Goal: Obtain resource: Download file/media

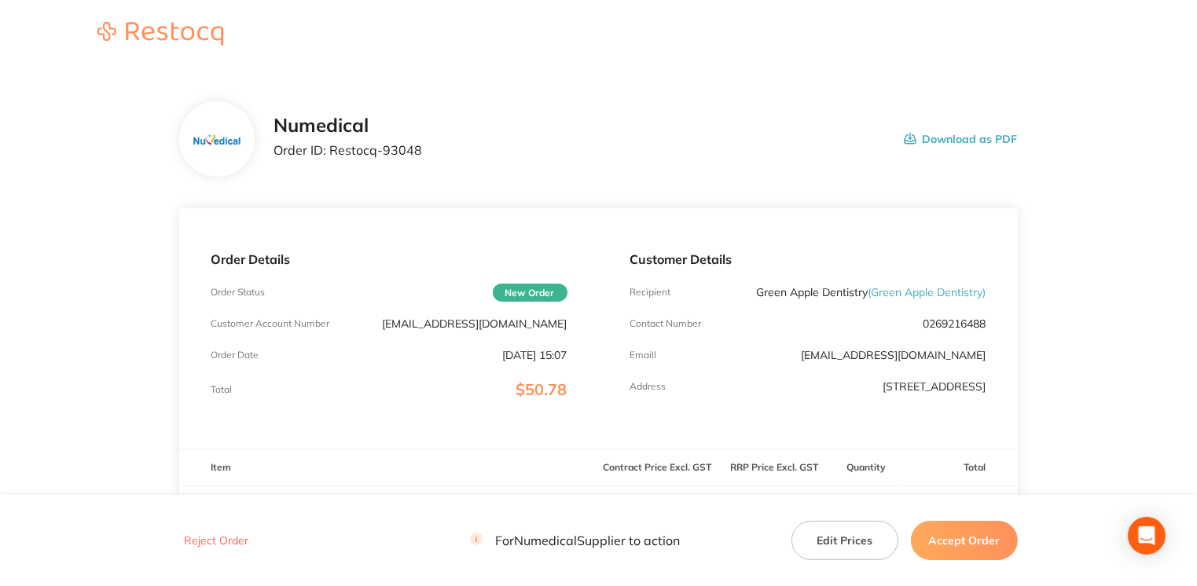
click at [937, 543] on button "Accept Order" at bounding box center [964, 540] width 107 height 39
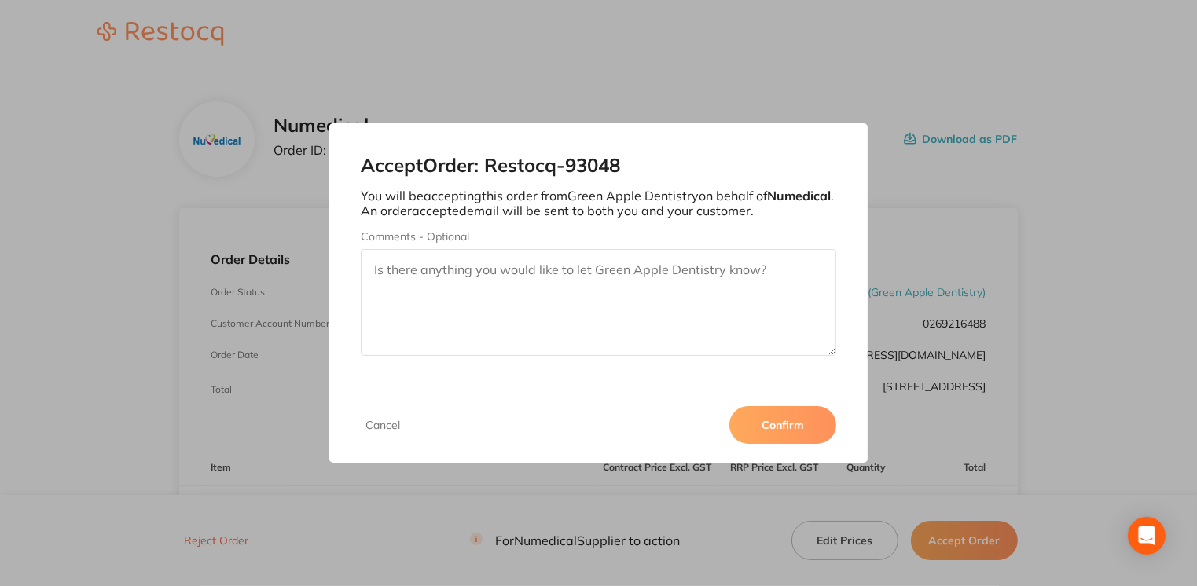
click at [786, 413] on button "Confirm" at bounding box center [782, 425] width 107 height 38
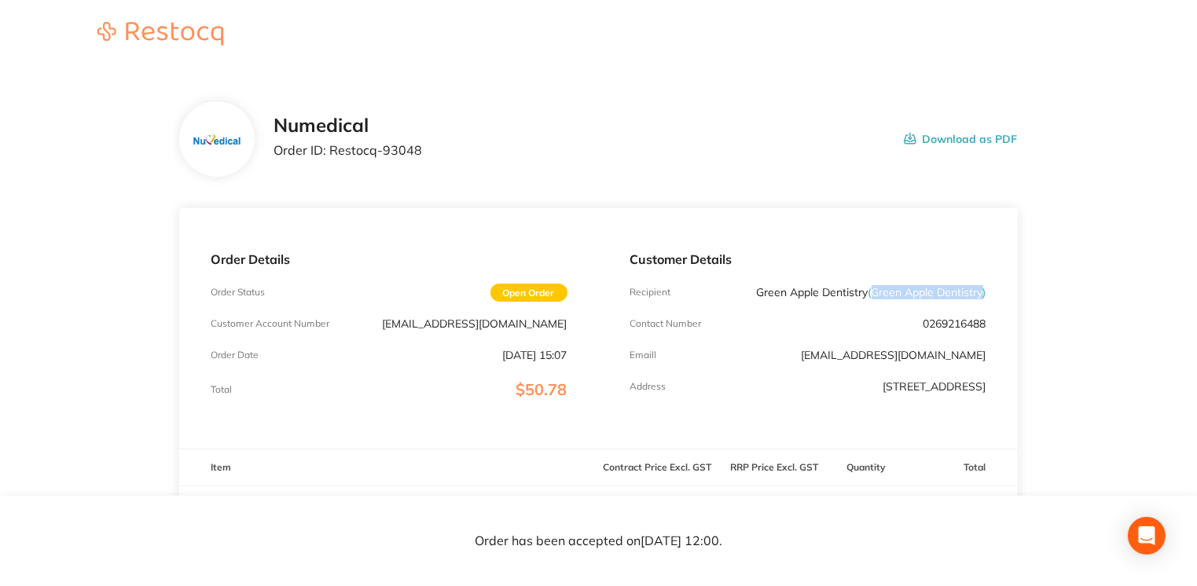
drag, startPoint x: 869, startPoint y: 288, endPoint x: 980, endPoint y: 288, distance: 110.8
click at [980, 288] on span "( Green Apple Dentistry )" at bounding box center [927, 292] width 118 height 14
click at [793, 327] on div "Contact Number 0269216488" at bounding box center [808, 324] width 356 height 13
drag, startPoint x: 331, startPoint y: 149, endPoint x: 468, endPoint y: 157, distance: 137.8
click at [468, 157] on div "Numedical Order ID: Restocq- 93048 Download as PDF" at bounding box center [645, 139] width 743 height 49
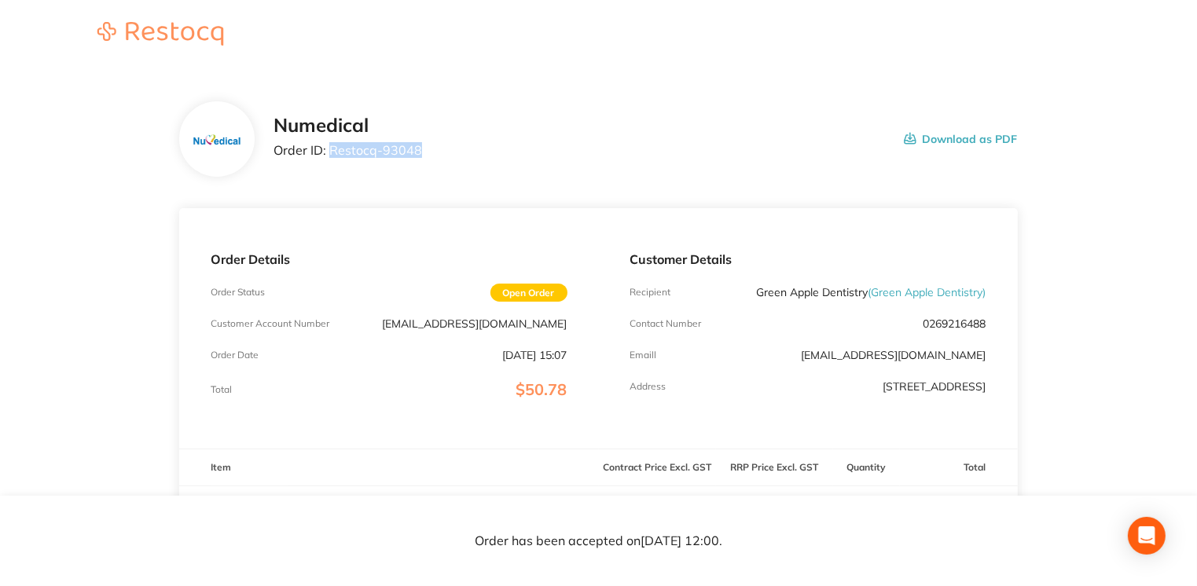
drag, startPoint x: 468, startPoint y: 157, endPoint x: 383, endPoint y: 146, distance: 86.4
copy p "Restocq- 93048"
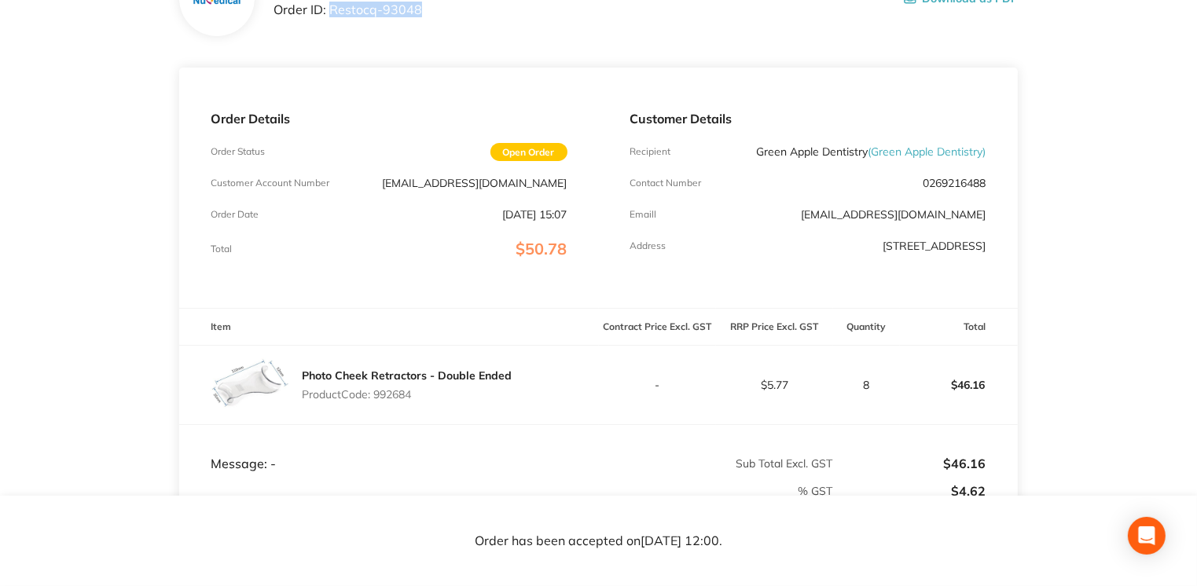
scroll to position [160, 0]
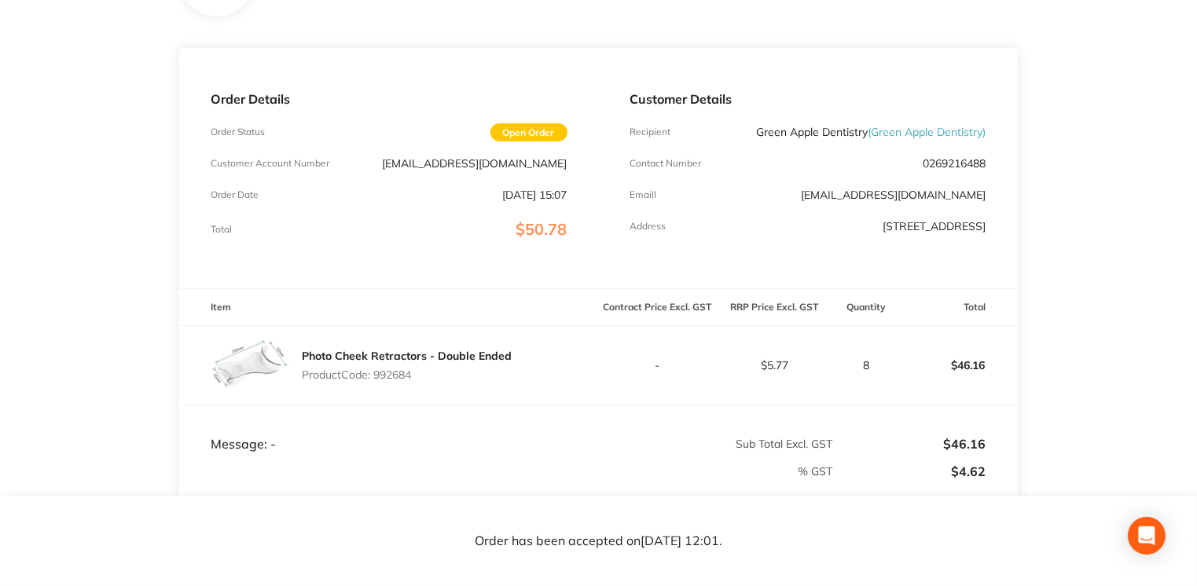
click at [572, 423] on td "Message: -" at bounding box center [388, 428] width 419 height 47
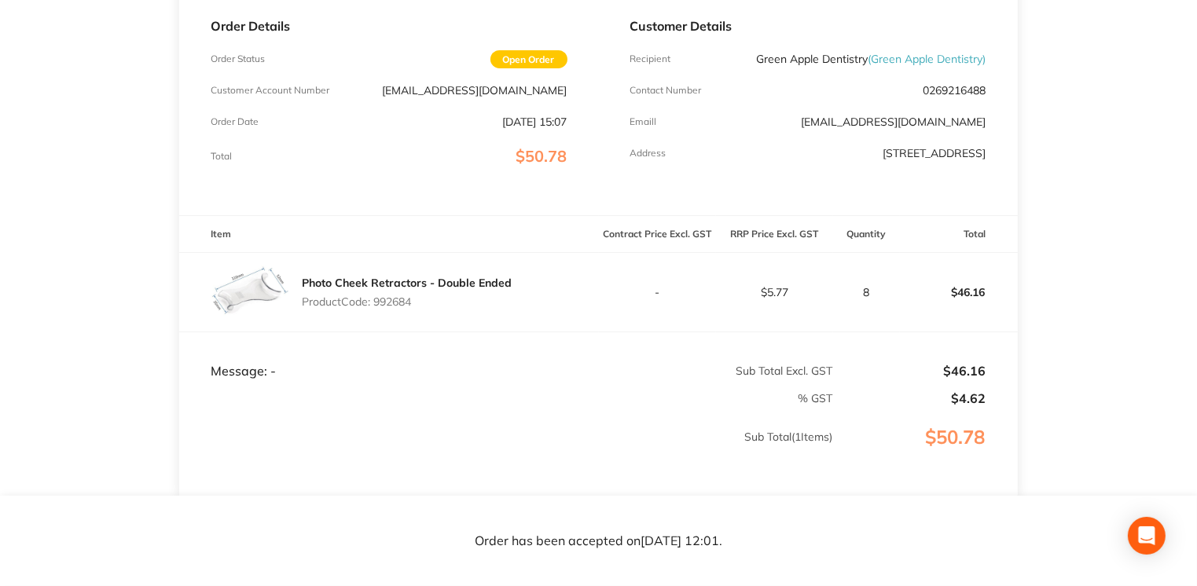
scroll to position [234, 0]
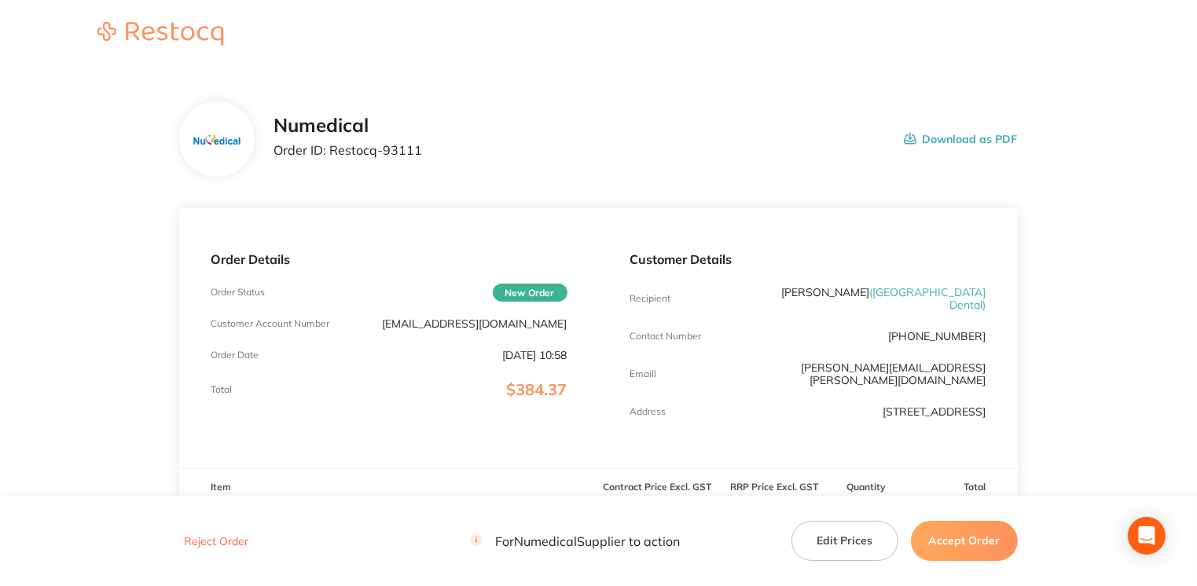
click at [943, 538] on button "Accept Order" at bounding box center [964, 540] width 107 height 39
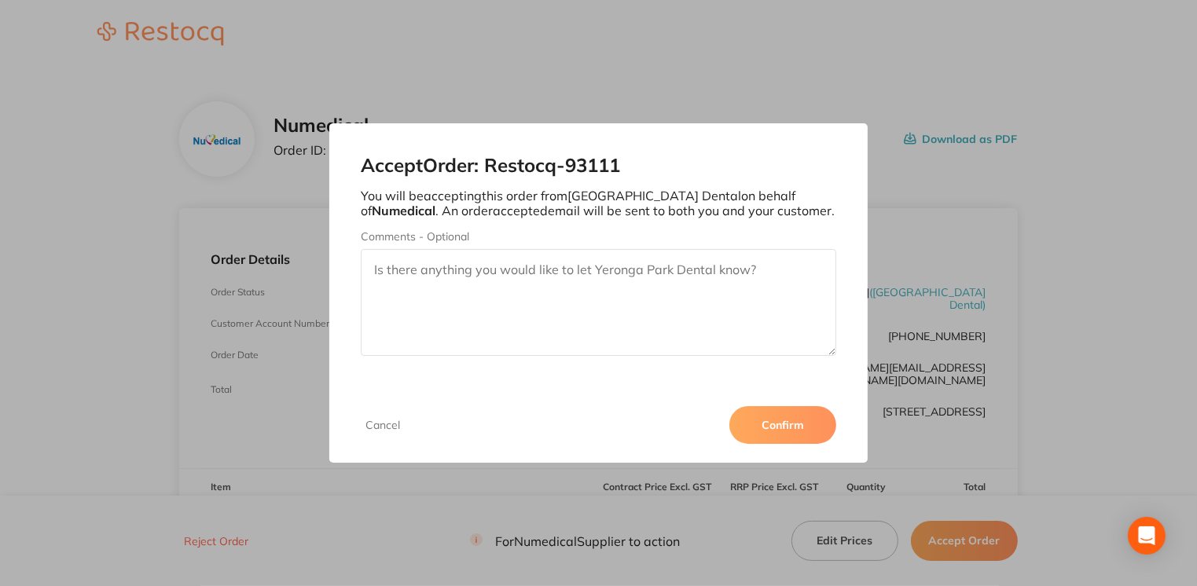
click at [795, 434] on button "Confirm" at bounding box center [782, 425] width 107 height 38
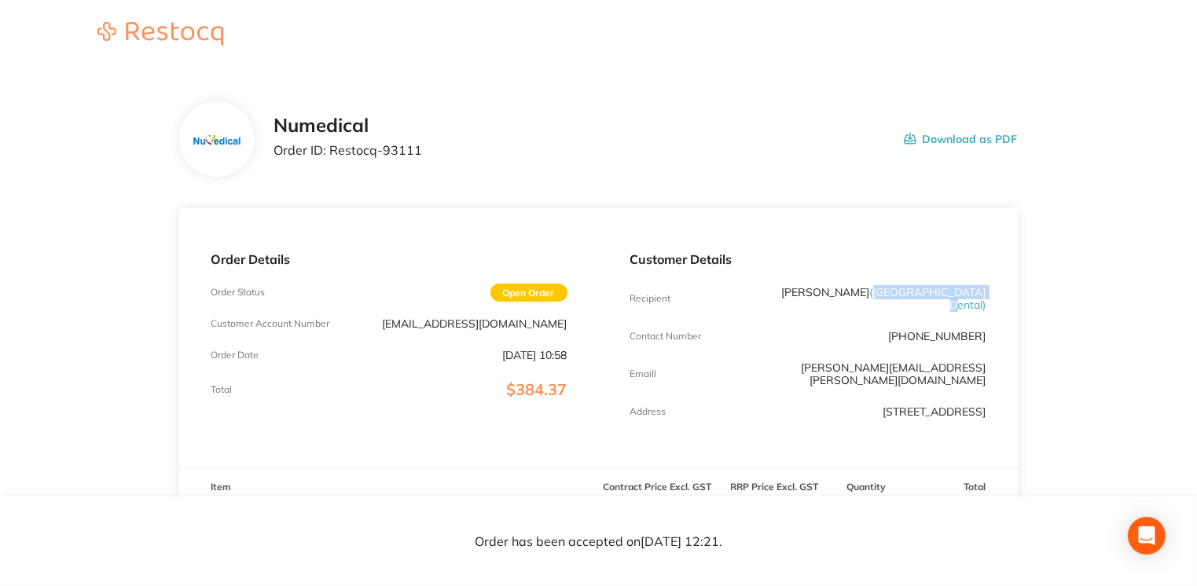
drag, startPoint x: 879, startPoint y: 297, endPoint x: 982, endPoint y: 292, distance: 103.1
click at [982, 292] on span "( [GEOGRAPHIC_DATA] Dental )" at bounding box center [928, 298] width 116 height 27
drag, startPoint x: 982, startPoint y: 292, endPoint x: 967, endPoint y: 292, distance: 14.9
copy span "[GEOGRAPHIC_DATA] Dental"
drag, startPoint x: 332, startPoint y: 149, endPoint x: 428, endPoint y: 159, distance: 96.4
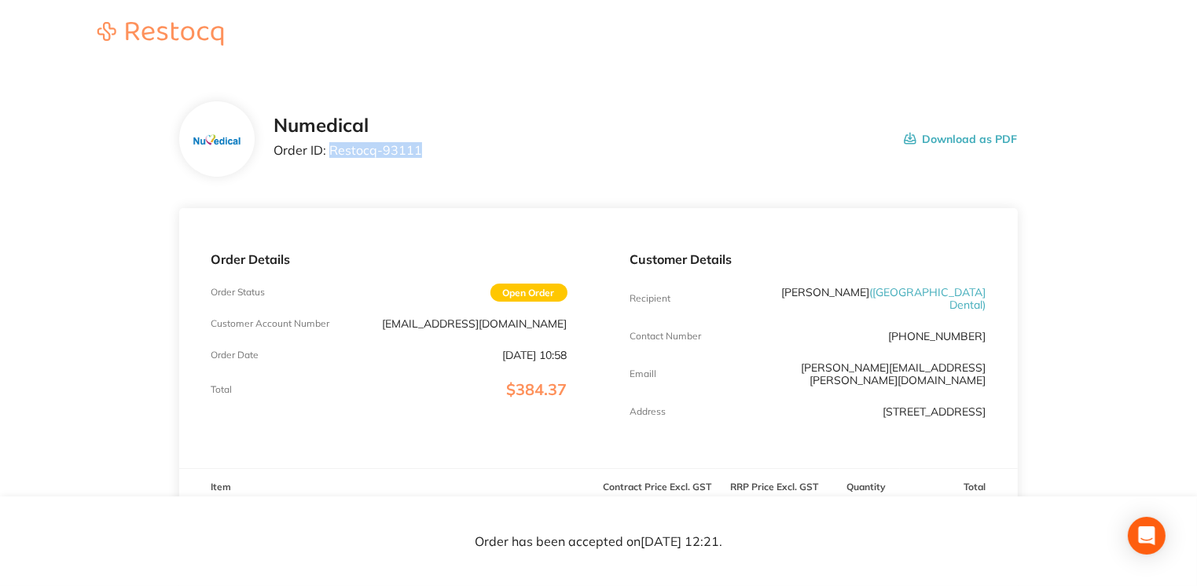
click at [428, 159] on div "Numedical Order ID: Restocq- 93111 Download as PDF" at bounding box center [645, 139] width 743 height 49
drag, startPoint x: 428, startPoint y: 159, endPoint x: 409, endPoint y: 149, distance: 21.1
copy p "Restocq- 93111"
click at [967, 141] on button "Download as PDF" at bounding box center [961, 139] width 114 height 49
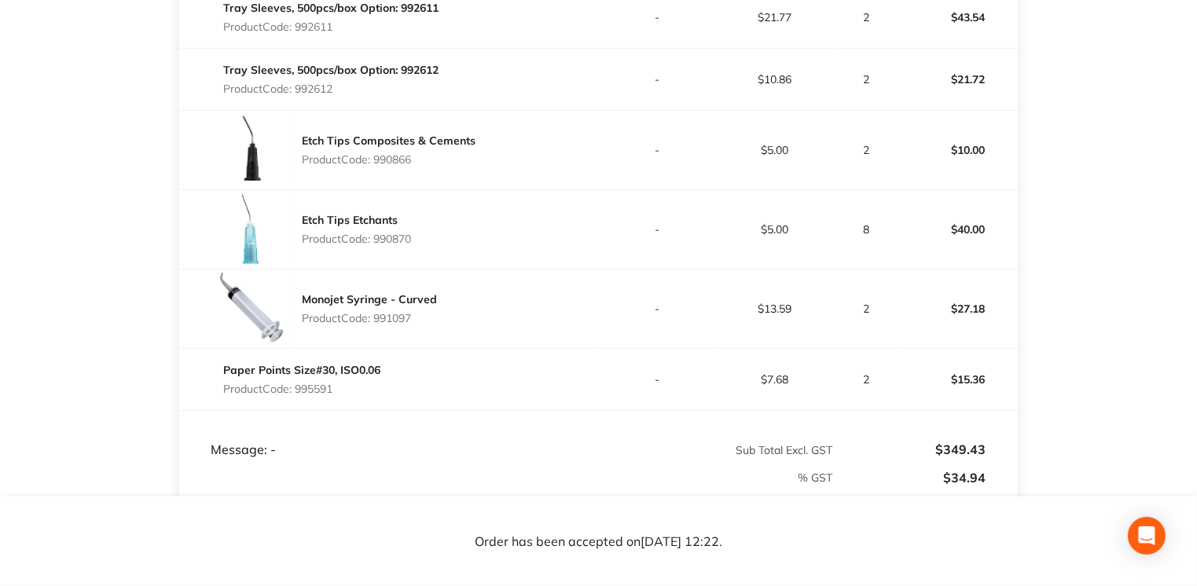
scroll to position [1159, 0]
